Goal: Task Accomplishment & Management: Complete application form

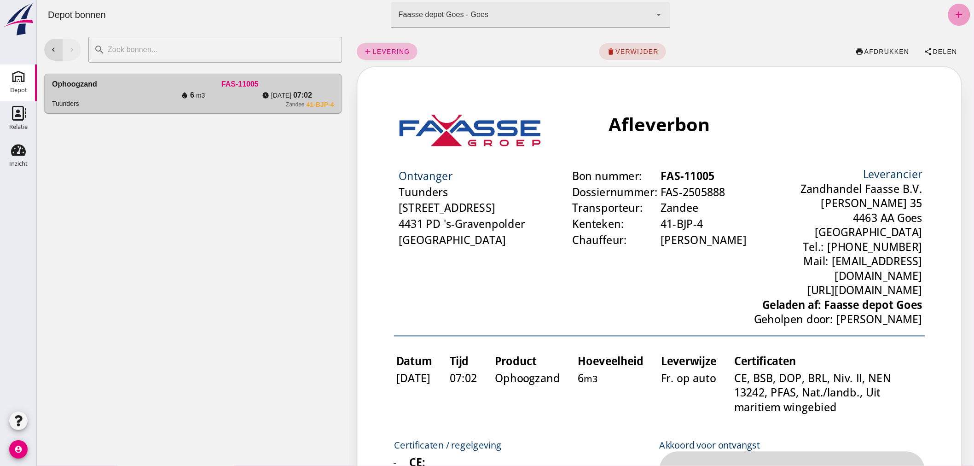
click at [953, 11] on icon "add" at bounding box center [958, 14] width 11 height 11
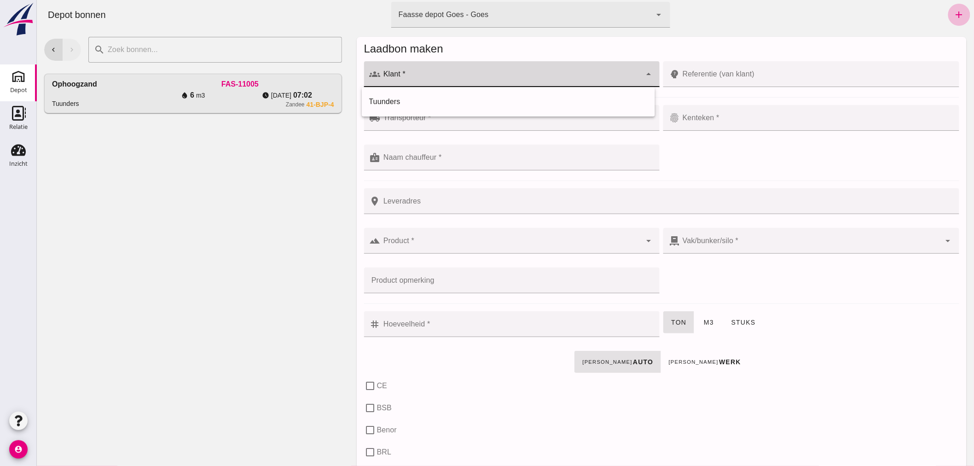
click at [436, 70] on div at bounding box center [510, 74] width 261 height 26
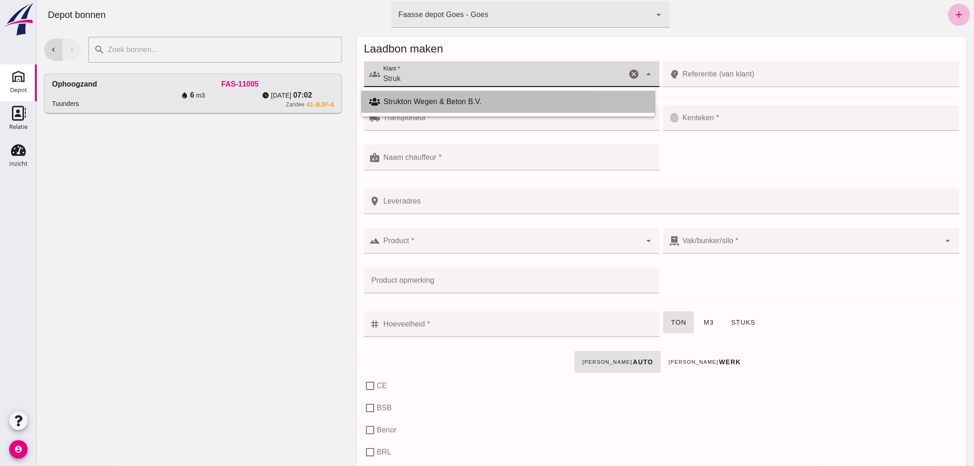
click at [435, 100] on div "Strukton Wegen & Beton B.V." at bounding box center [516, 101] width 264 height 11
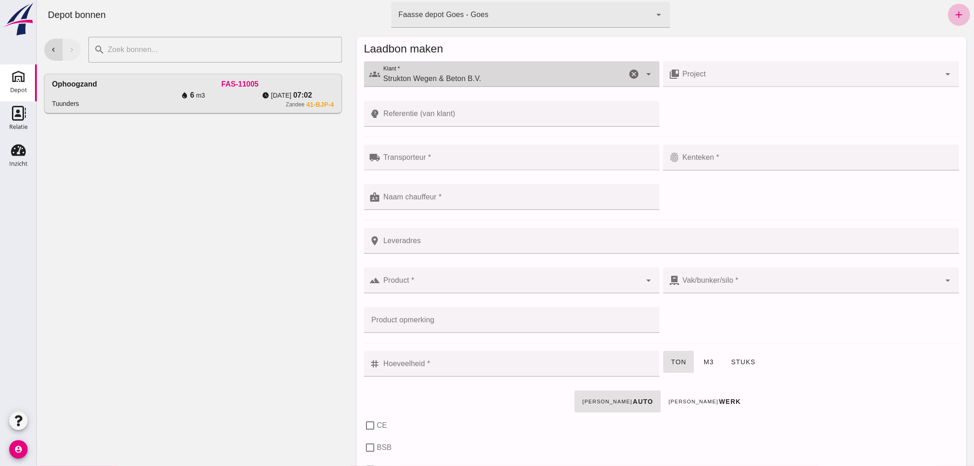
type input "Strukton Wegen & Beton B.V."
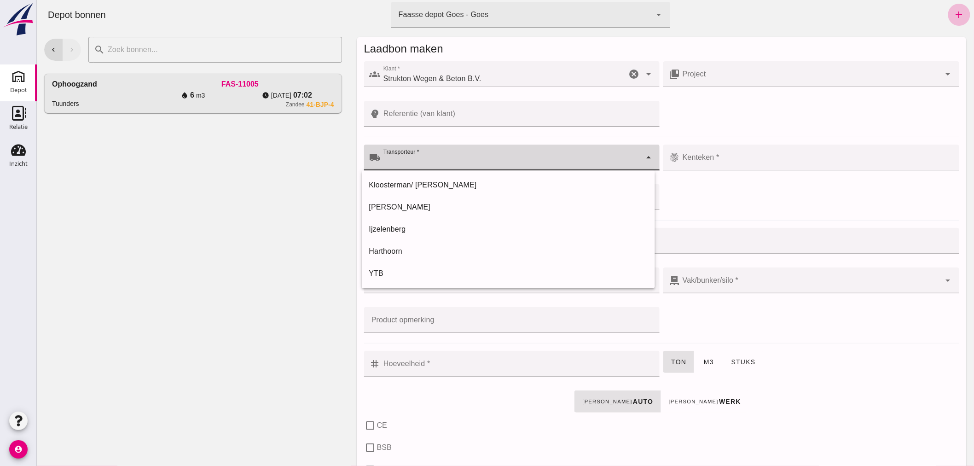
click at [447, 162] on input "Transporteur *" at bounding box center [510, 162] width 261 height 11
click at [406, 224] on div "Ijzelenberg" at bounding box center [508, 229] width 279 height 11
type input "Ijzelenberg"
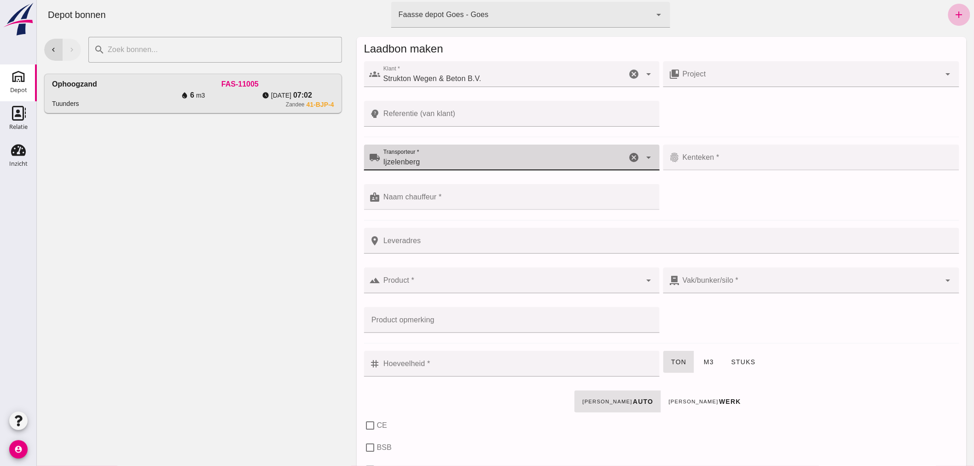
click at [732, 158] on input "Kenteken *" at bounding box center [817, 162] width 274 height 11
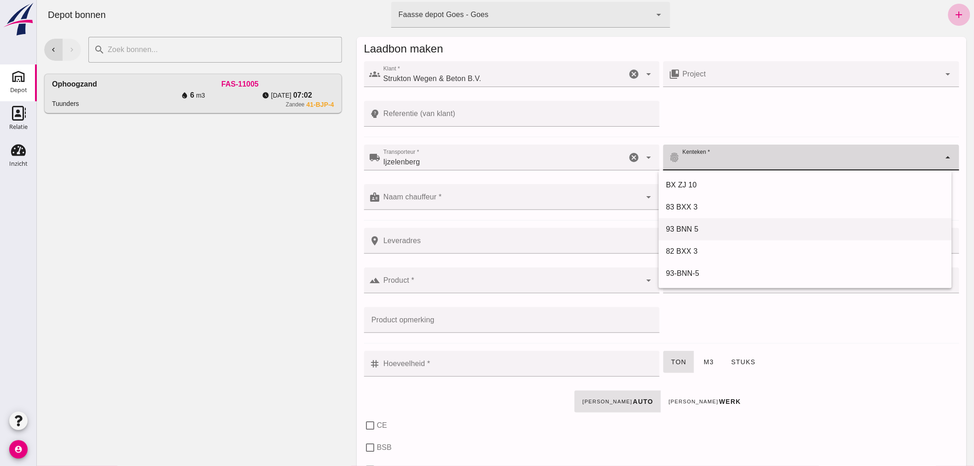
click at [687, 227] on div "93 BNN 5" at bounding box center [805, 229] width 279 height 11
type input "93 BNN 5"
click at [442, 203] on input "Naam chauffeur *" at bounding box center [510, 201] width 261 height 11
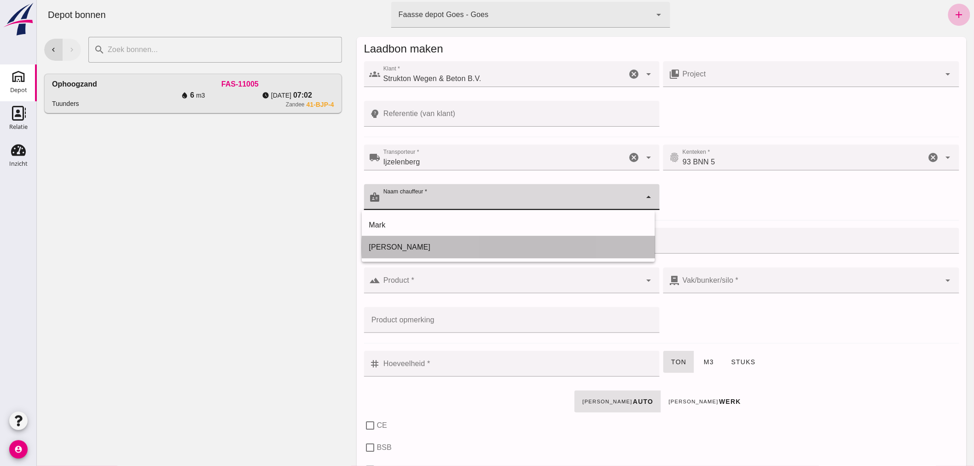
click at [411, 247] on div "[PERSON_NAME]" at bounding box center [508, 247] width 279 height 11
type input "[PERSON_NAME]"
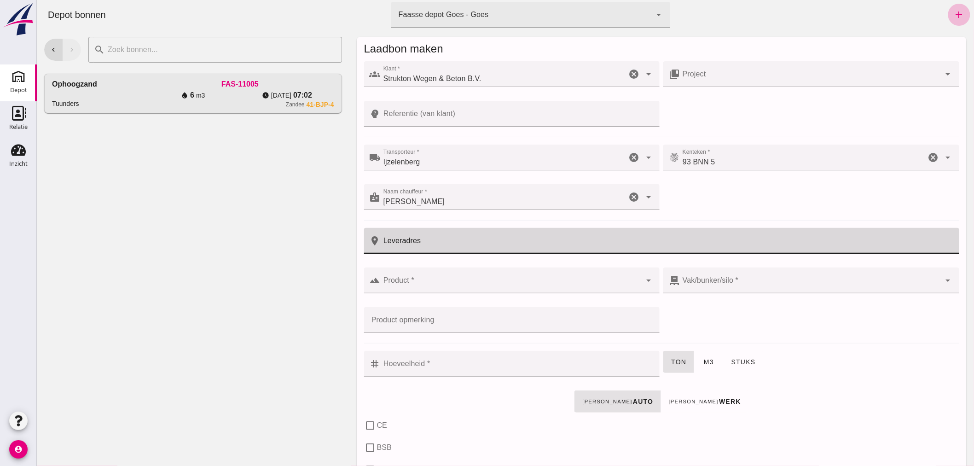
click at [426, 243] on input "Leveradres" at bounding box center [666, 241] width 573 height 26
type input "s-Heerarendskerke"
click at [430, 284] on input "Product *" at bounding box center [510, 284] width 261 height 11
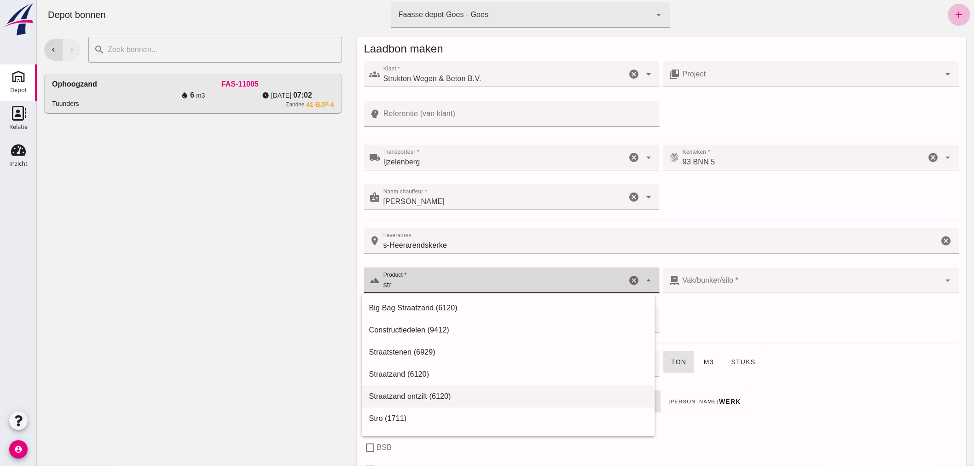
click at [420, 391] on div "Straatzand ontzilt (6120)" at bounding box center [508, 396] width 279 height 11
type input "Straatzand ontzilt (6120)"
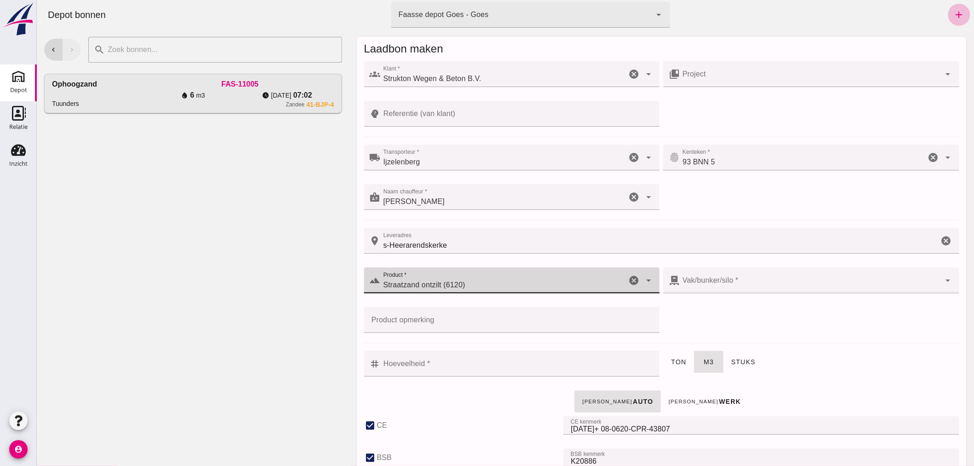
checkbox input "true"
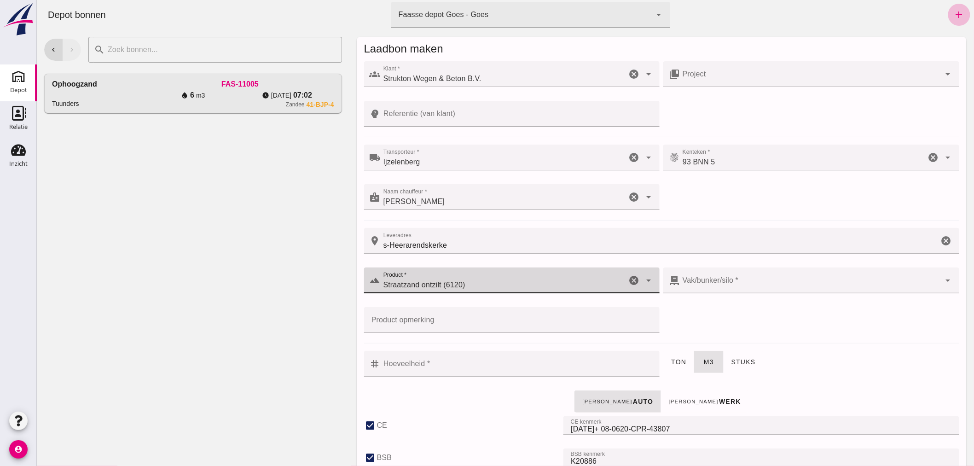
checkbox input "true"
type input "41"
type input "304"
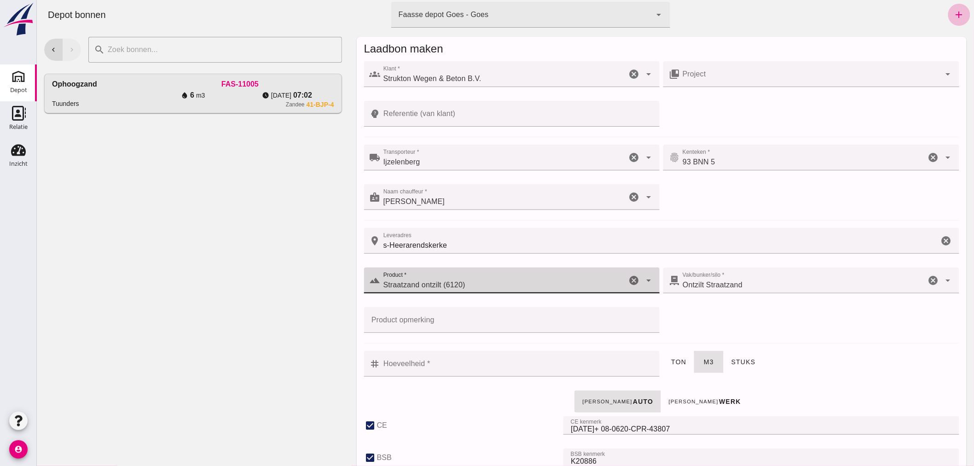
type input "Straatzand ontzilt (6120)"
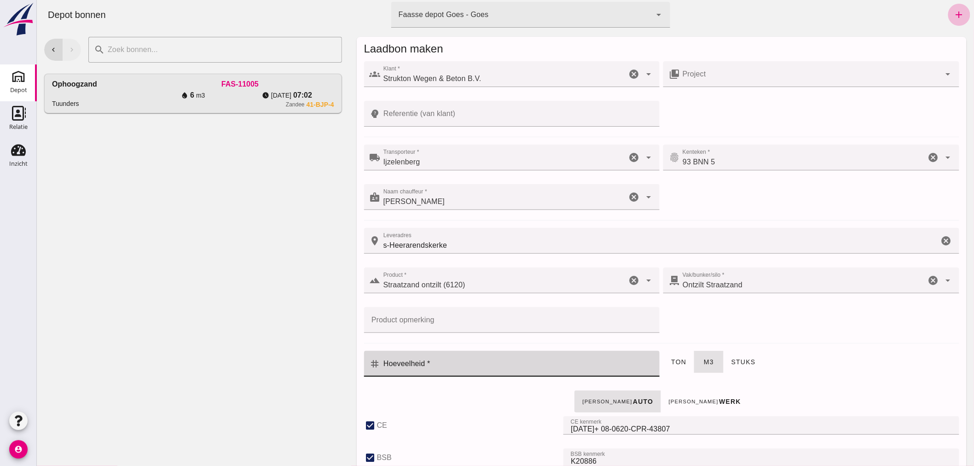
click at [528, 366] on input "Hoeveelheid *" at bounding box center [517, 364] width 274 height 26
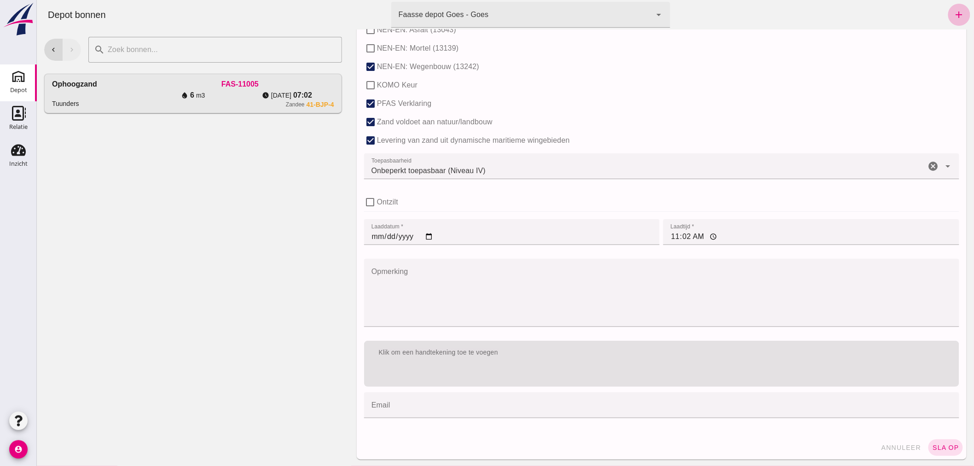
scroll to position [565, 0]
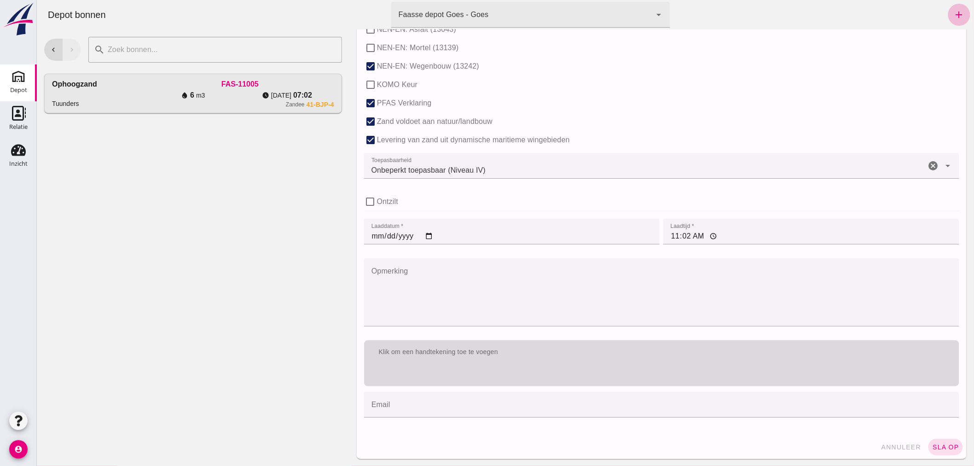
type input "20"
click at [671, 369] on div "Klik om een handtekening toe te voegen" at bounding box center [661, 363] width 595 height 46
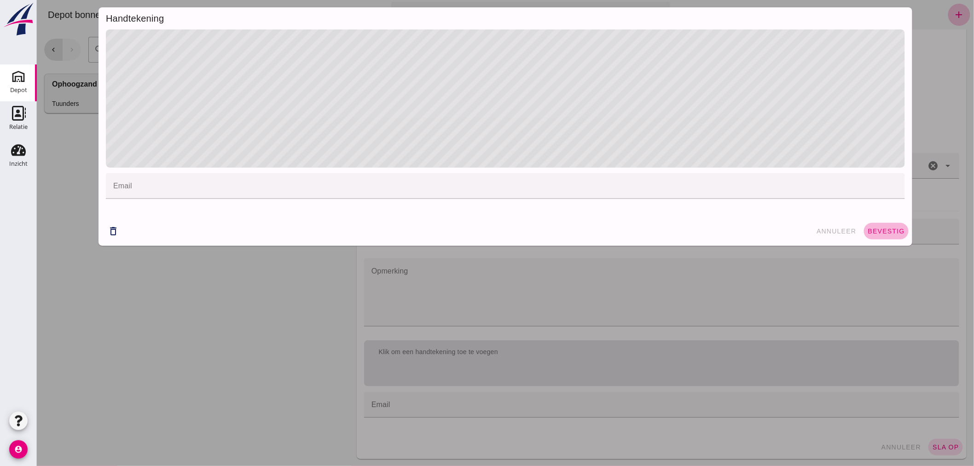
click at [887, 229] on span "bevestig" at bounding box center [885, 230] width 37 height 7
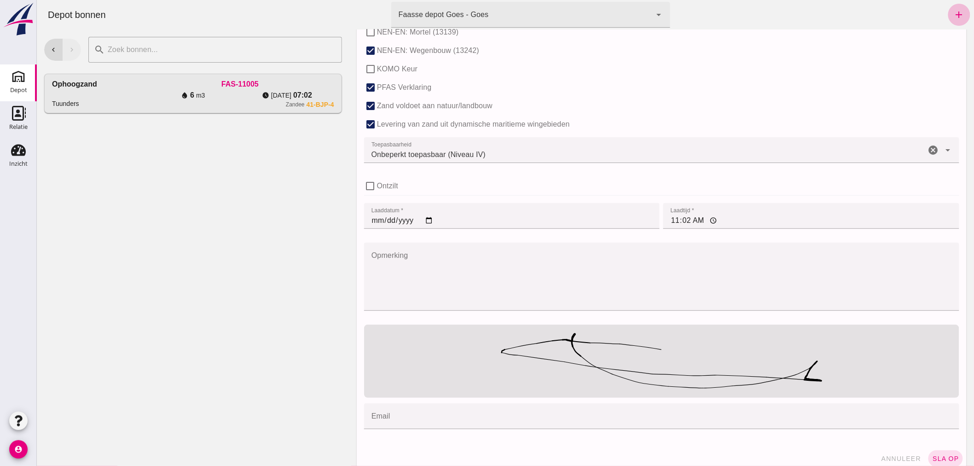
scroll to position [593, 0]
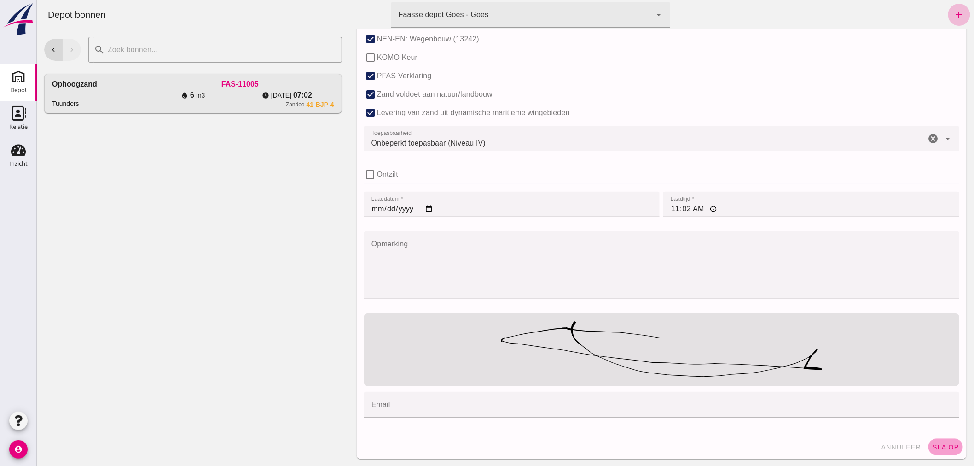
click at [941, 445] on span "sla op" at bounding box center [945, 446] width 27 height 7
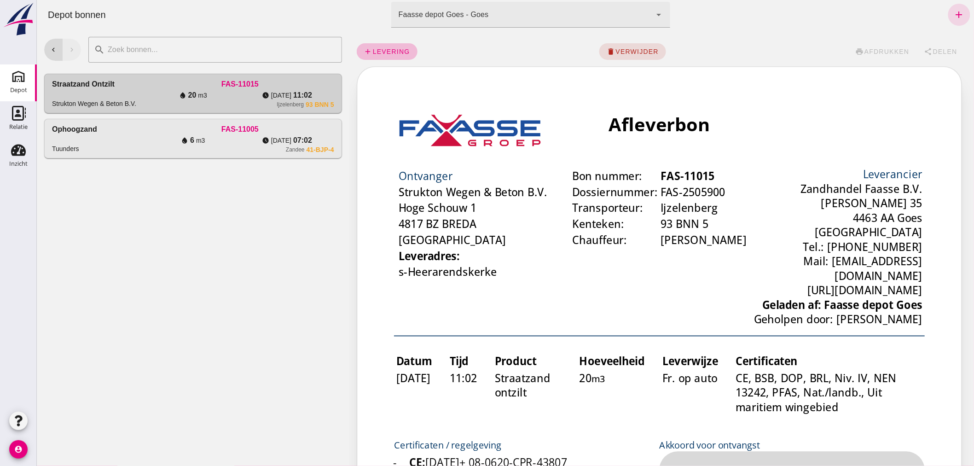
scroll to position [0, 0]
click at [953, 12] on icon "add" at bounding box center [958, 14] width 11 height 11
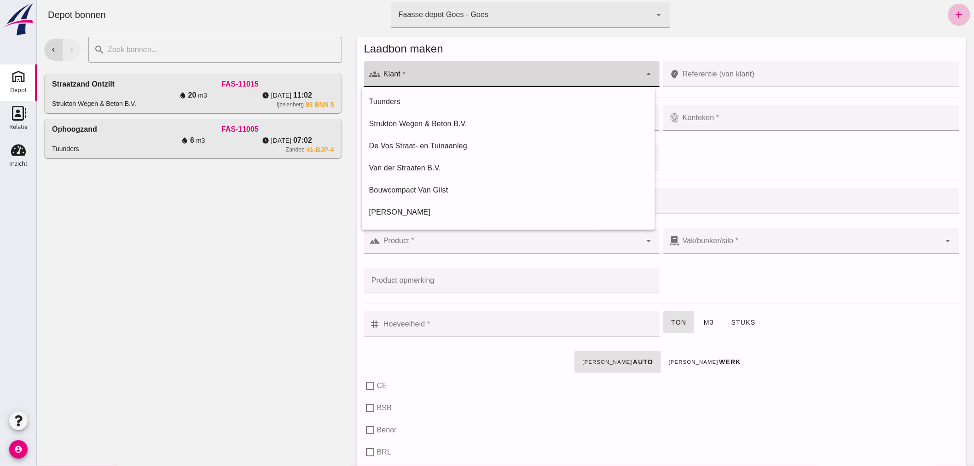
click at [472, 74] on input "Klant *" at bounding box center [510, 78] width 261 height 11
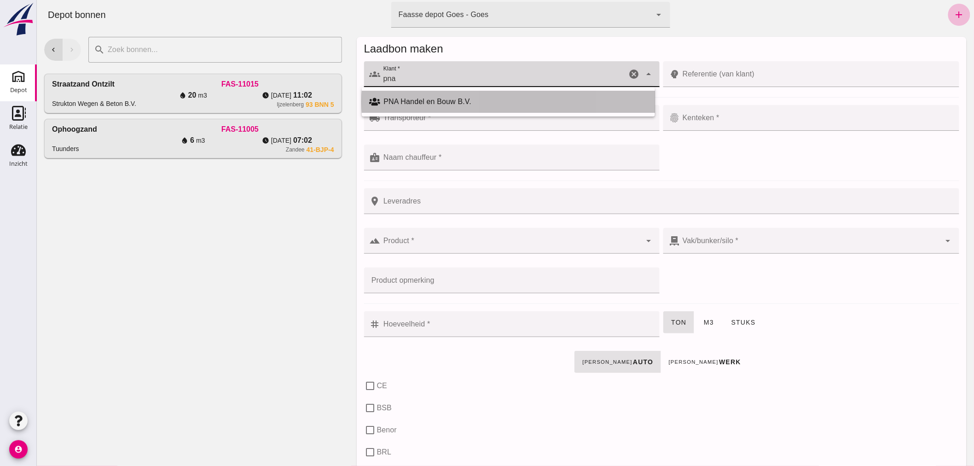
click at [456, 103] on div "PNA Handel en Bouw B.V." at bounding box center [516, 101] width 264 height 11
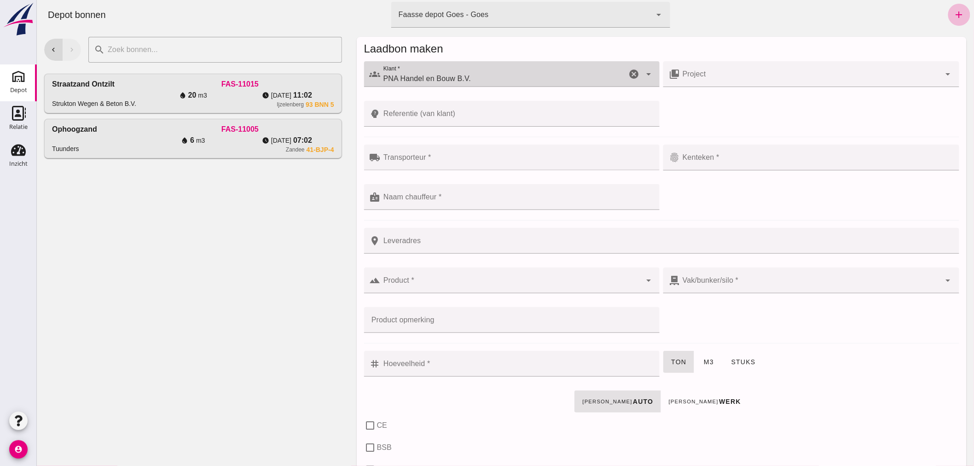
type input "PNA Handel en Bouw B.V."
click at [454, 160] on input "Transporteur *" at bounding box center [517, 162] width 274 height 11
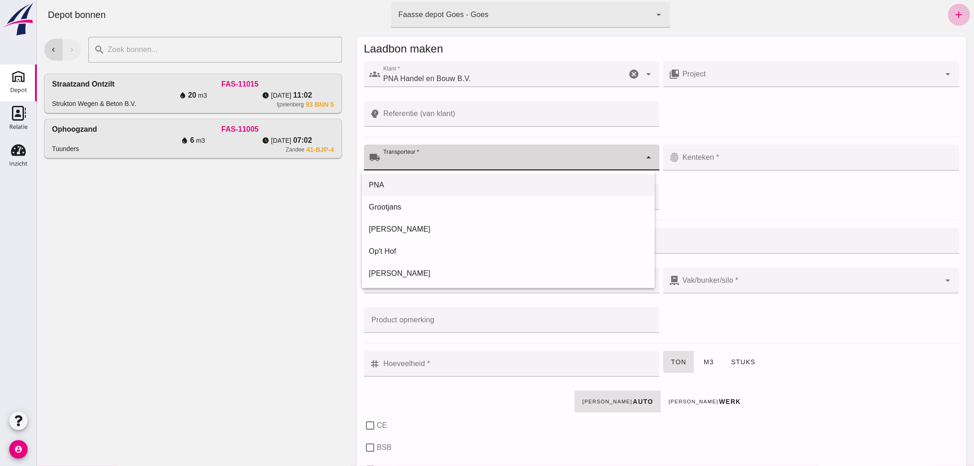
click at [392, 184] on div "PNA" at bounding box center [508, 185] width 279 height 11
type input "PNA"
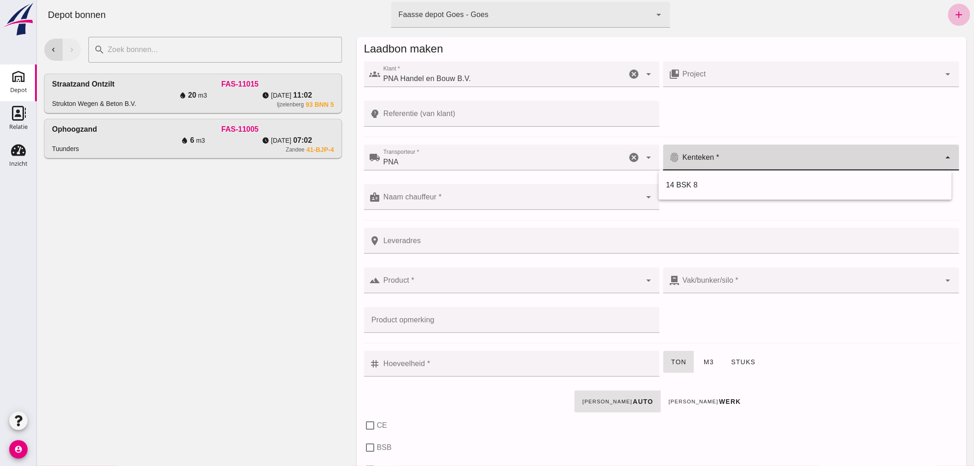
click at [720, 160] on input "Kenteken *" at bounding box center [810, 162] width 261 height 11
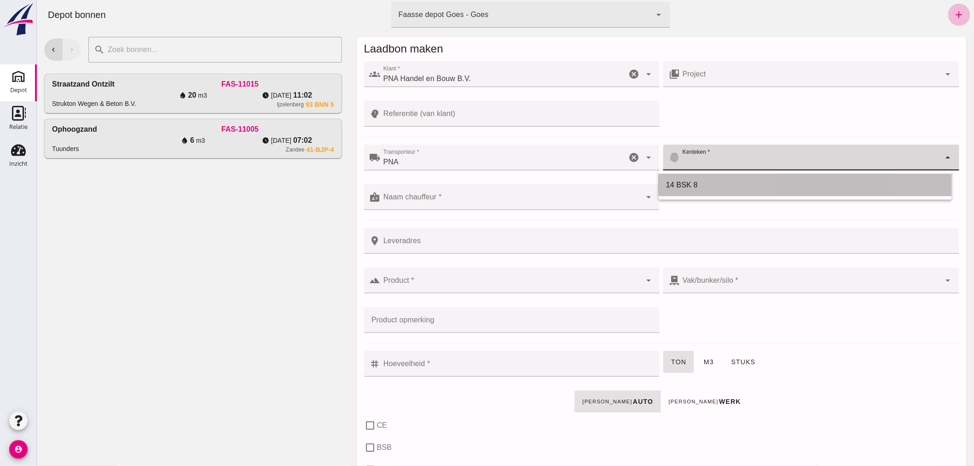
click at [697, 182] on div "14 BSK 8" at bounding box center [805, 185] width 279 height 11
type input "14 BSK 8"
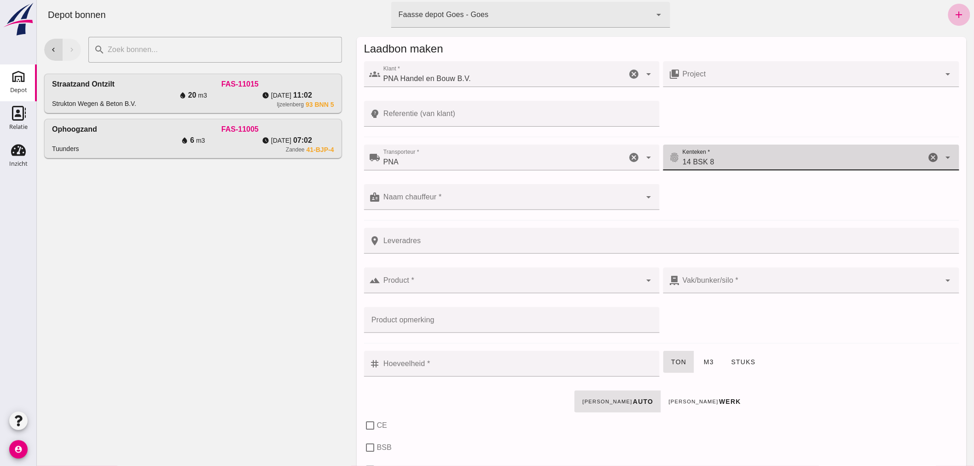
click at [499, 193] on div at bounding box center [510, 197] width 261 height 26
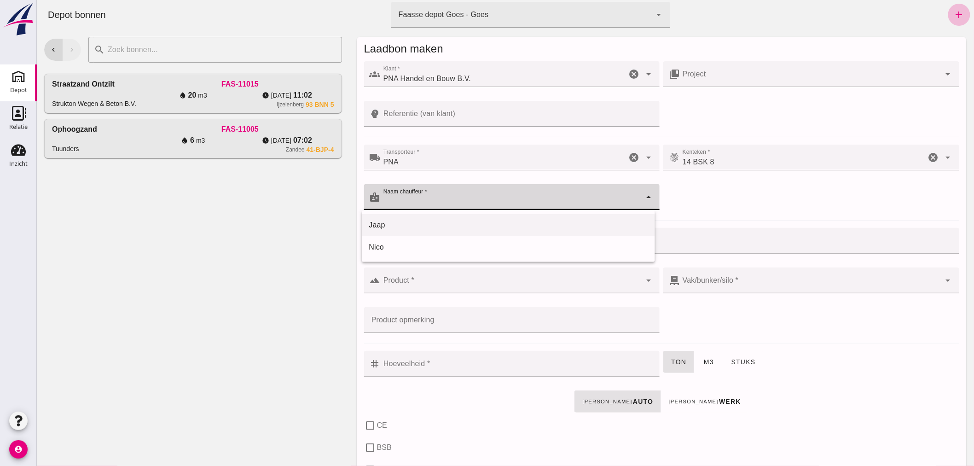
click at [422, 223] on div "Jaap" at bounding box center [508, 225] width 279 height 11
type input "Jaap"
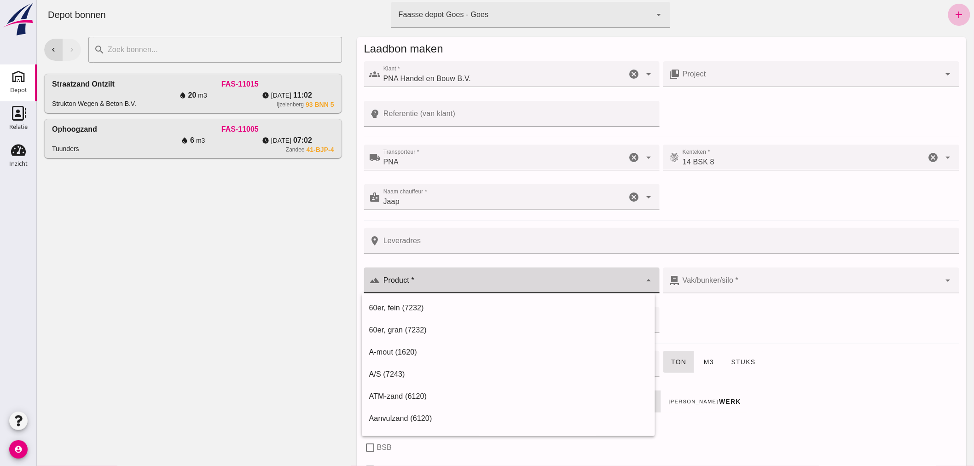
click at [442, 284] on input "Product *" at bounding box center [510, 284] width 261 height 11
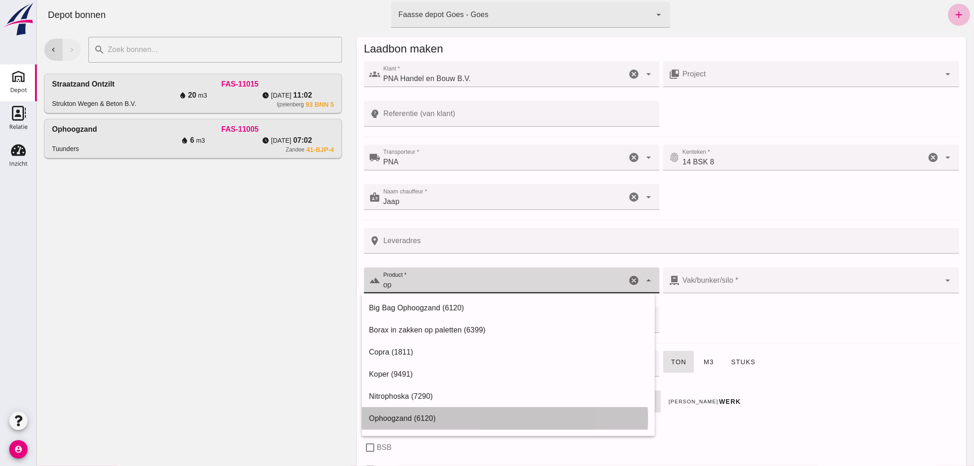
drag, startPoint x: 441, startPoint y: 418, endPoint x: 440, endPoint y: 413, distance: 4.6
click at [441, 416] on div "Ophoogzand (6120)" at bounding box center [508, 418] width 279 height 11
type input "Ophoogzand (6120)"
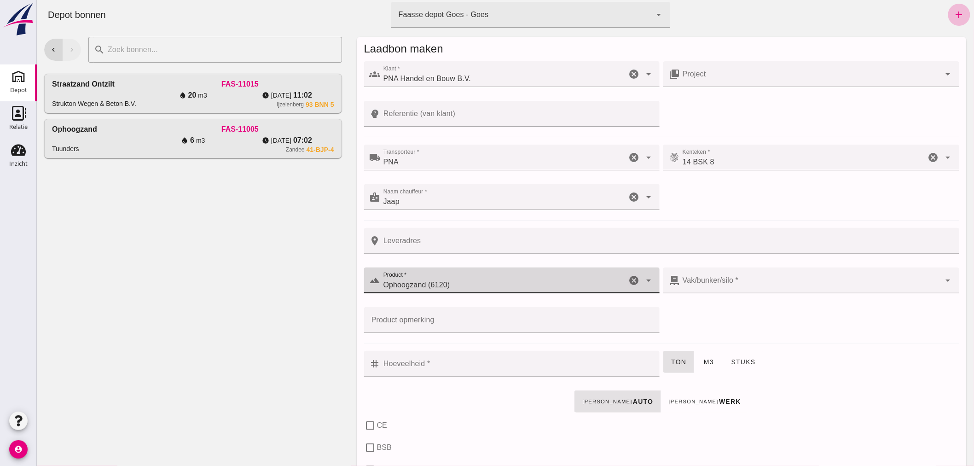
type input "38"
checkbox input "true"
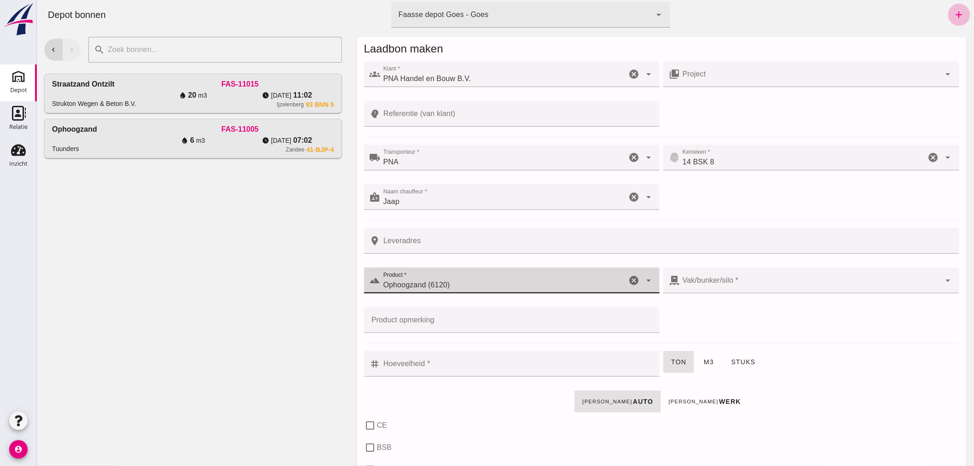
checkbox input "true"
type input "40"
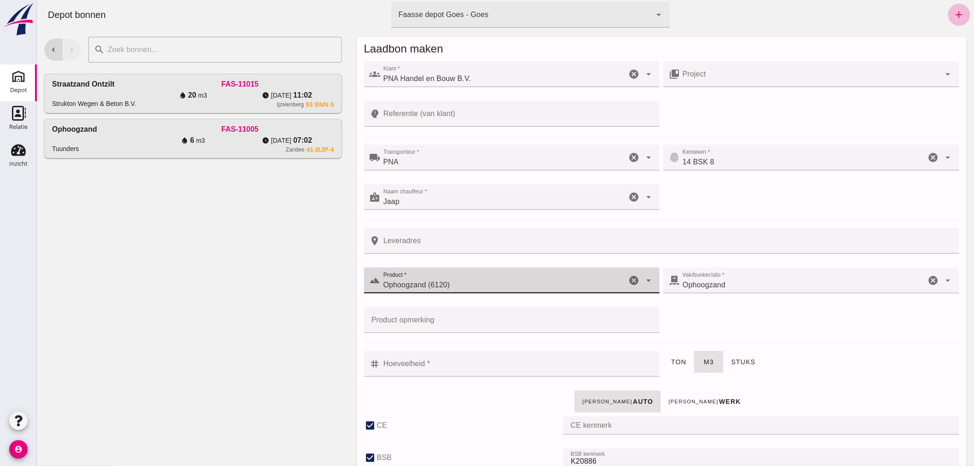
type input "Ophoogzand (6120)"
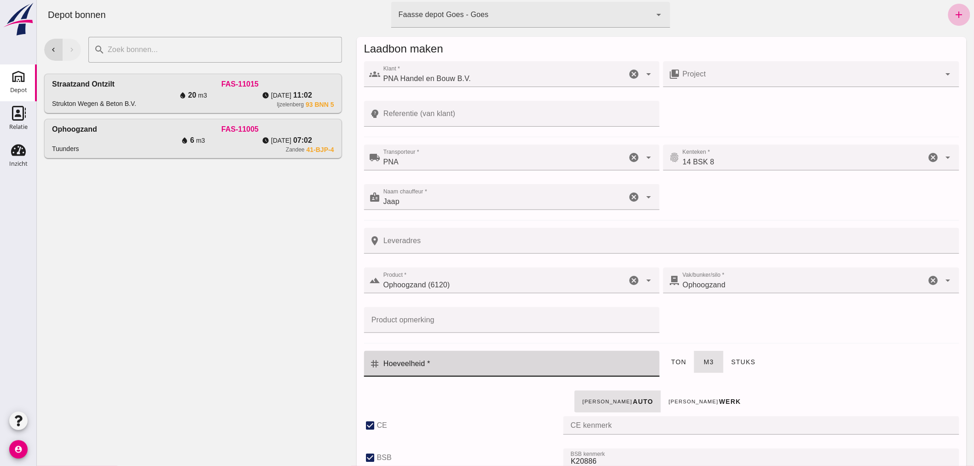
click at [494, 363] on input "Hoeveelheid *" at bounding box center [517, 364] width 274 height 26
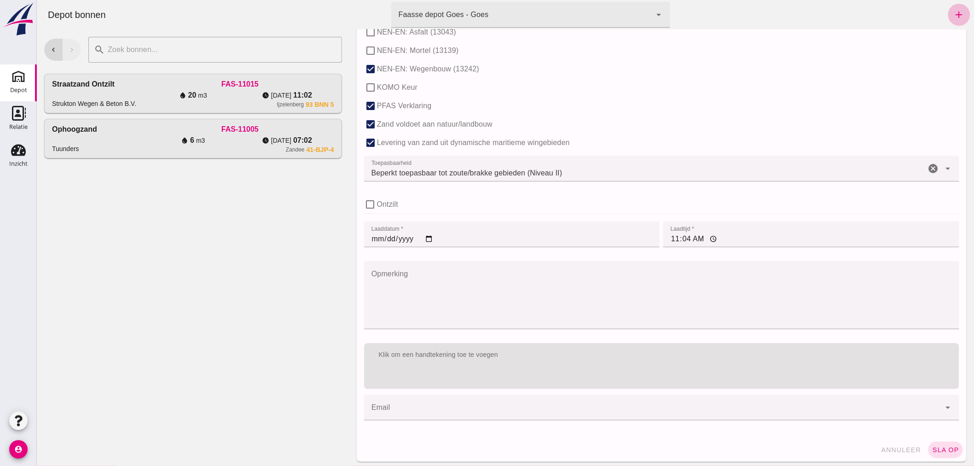
scroll to position [565, 0]
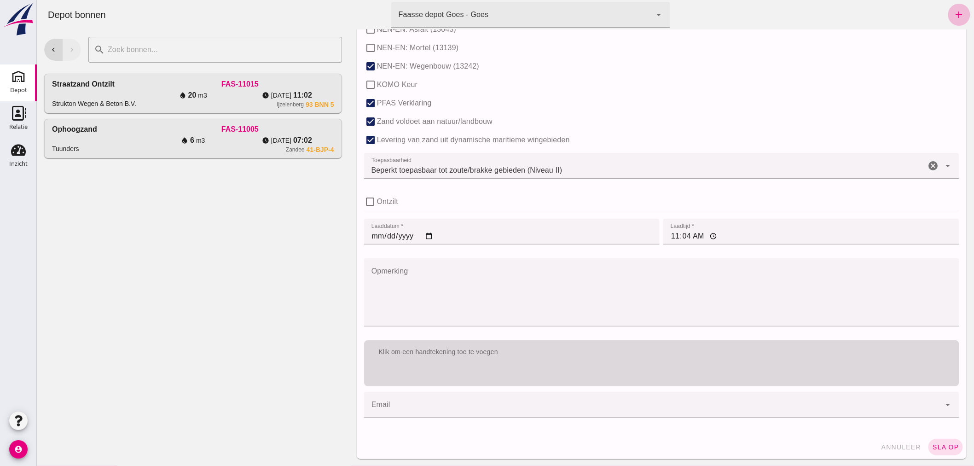
type input "10"
click at [539, 350] on div "Klik om een handtekening toe te voegen" at bounding box center [661, 352] width 581 height 9
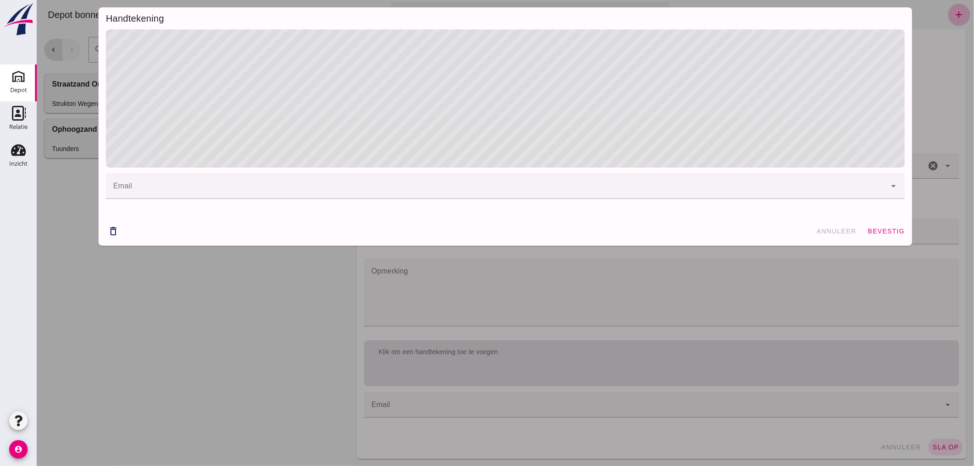
click at [930, 178] on form "Handtekening email email cancel arrow_drop_down delete_outline annuleer bevestig" at bounding box center [504, 126] width 937 height 253
click at [879, 226] on button "bevestig" at bounding box center [886, 231] width 45 height 17
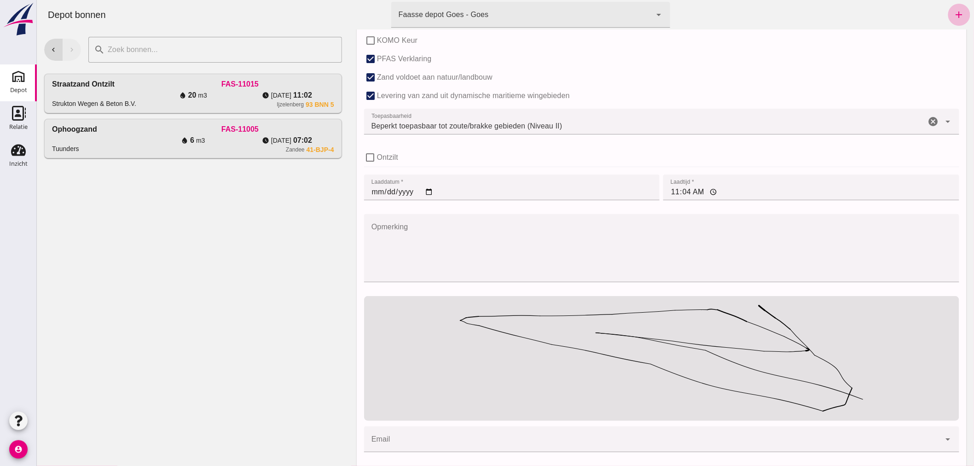
scroll to position [645, 0]
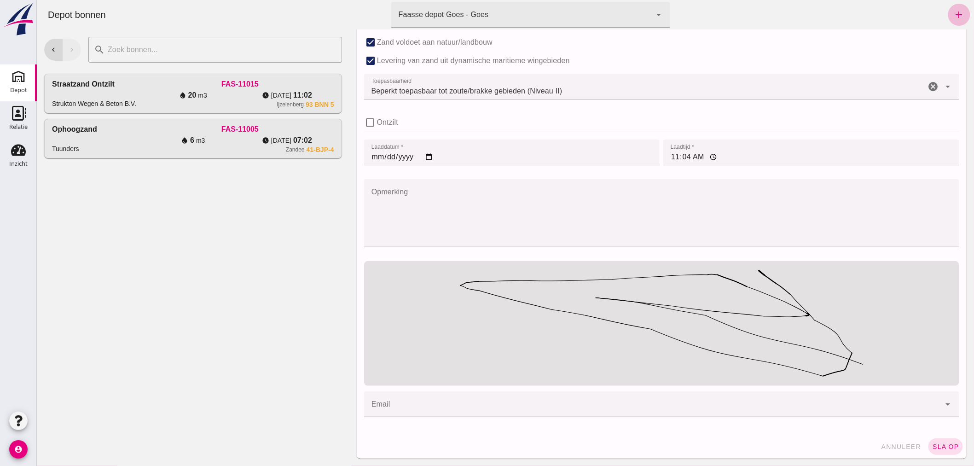
click at [941, 447] on span "sla op" at bounding box center [945, 446] width 27 height 7
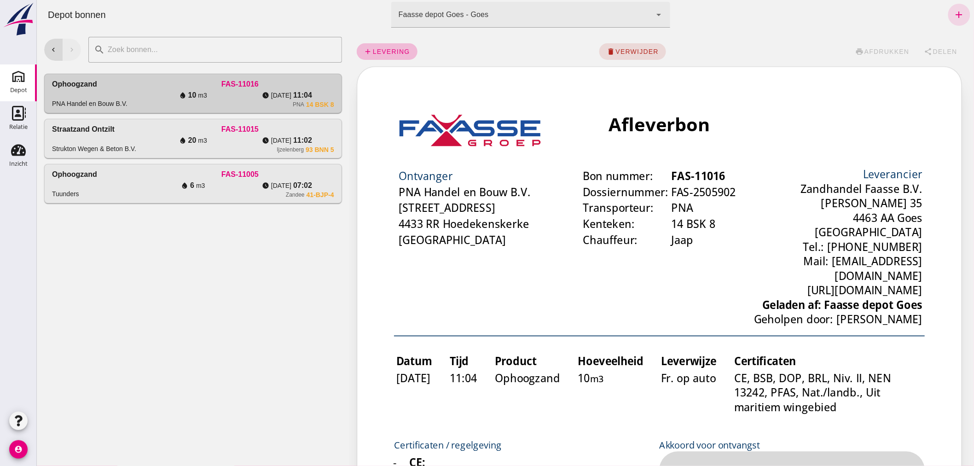
scroll to position [0, 0]
